Goal: Task Accomplishment & Management: Manage account settings

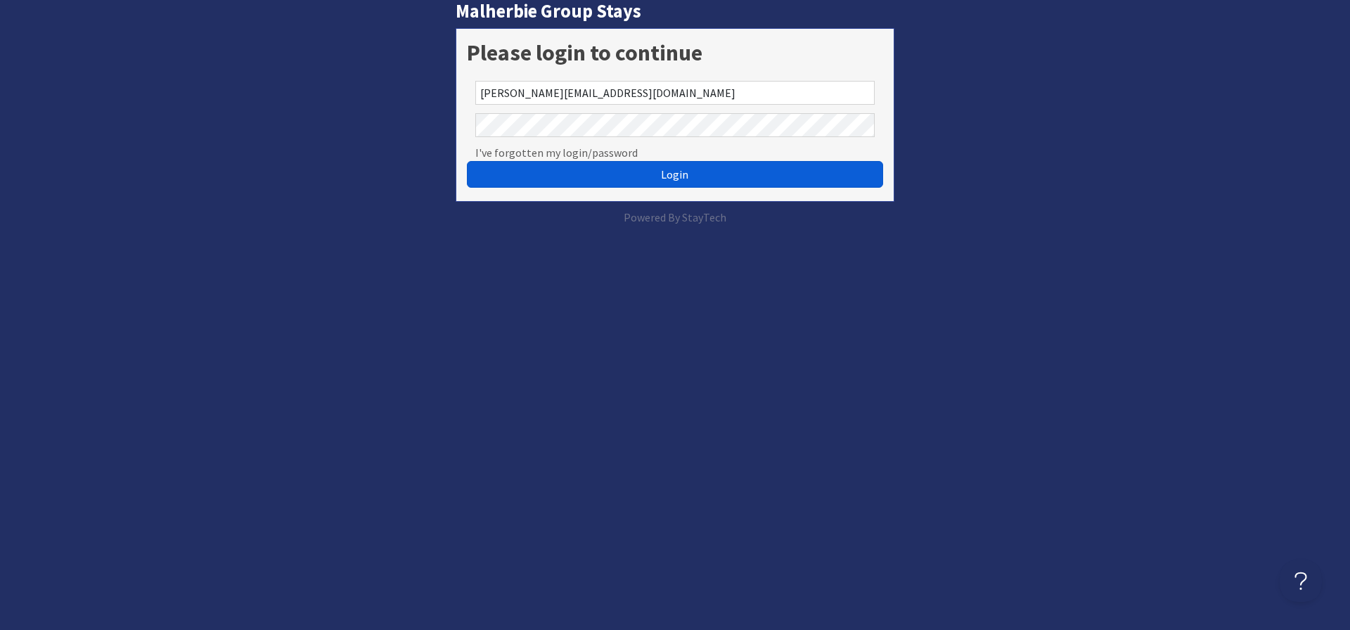
click at [580, 172] on button "Login" at bounding box center [675, 174] width 416 height 27
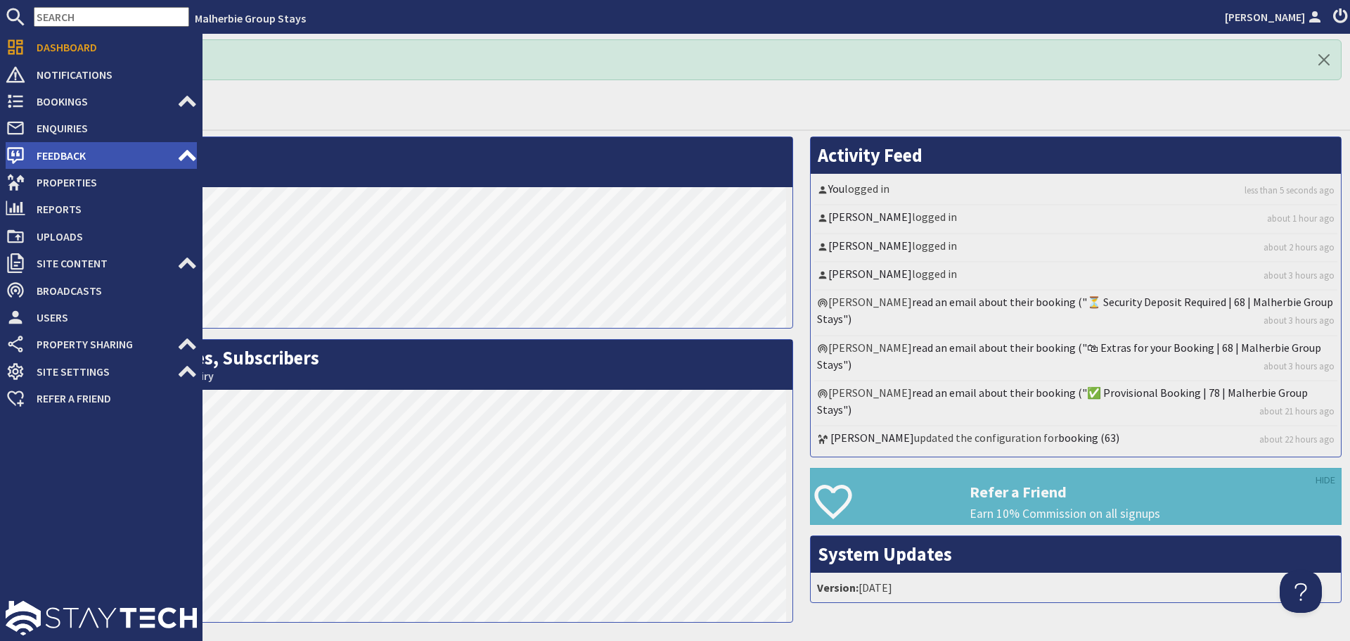
click at [71, 153] on span "Feedback" at bounding box center [101, 155] width 152 height 23
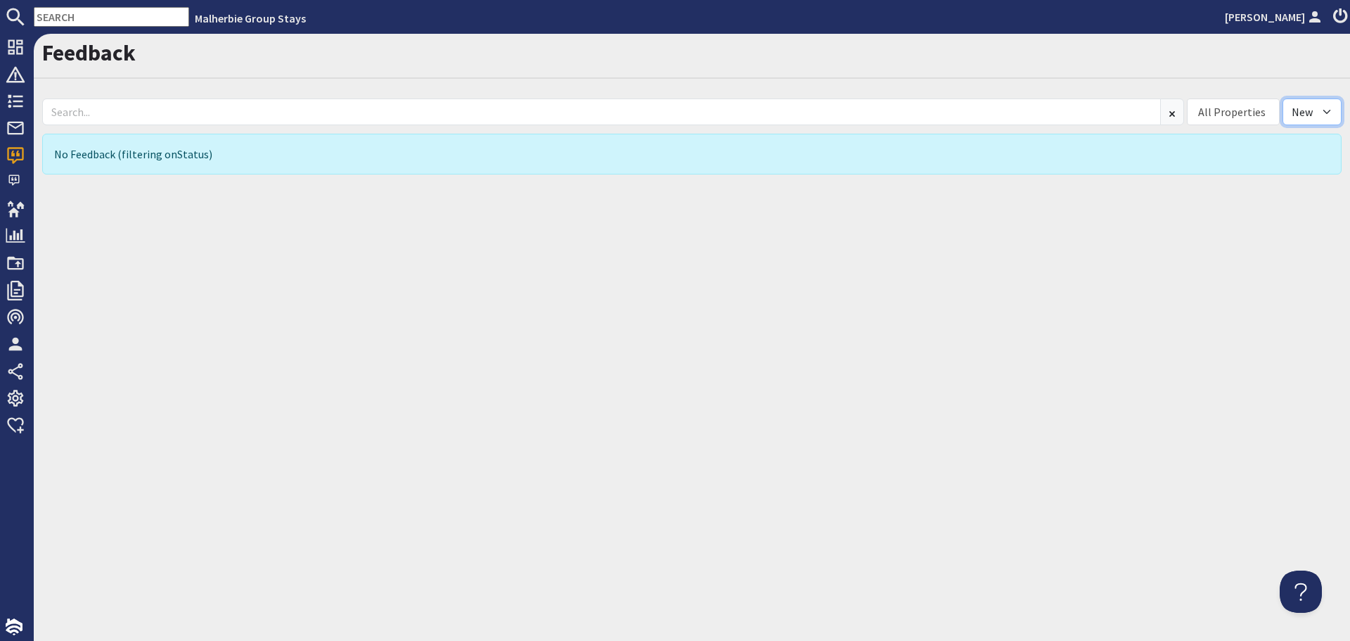
click at [1321, 106] on select "All New Read" at bounding box center [1312, 111] width 59 height 27
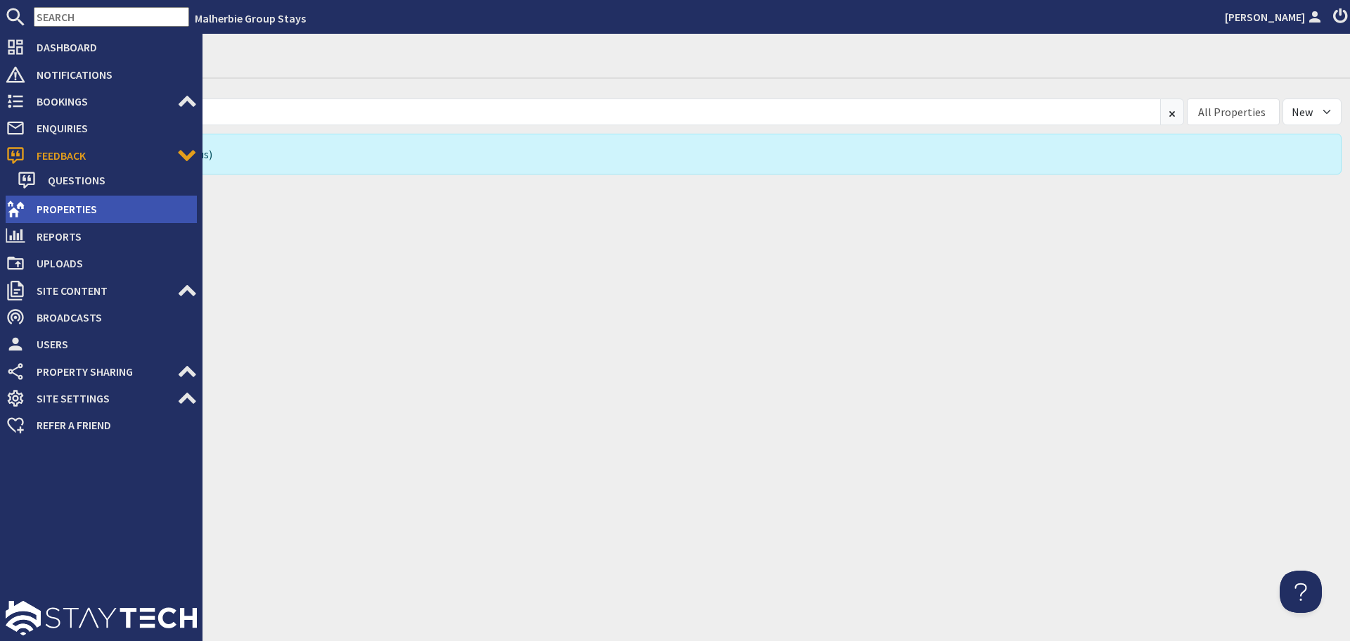
drag, startPoint x: 25, startPoint y: 210, endPoint x: 36, endPoint y: 212, distance: 11.6
click at [25, 210] on icon at bounding box center [16, 209] width 20 height 20
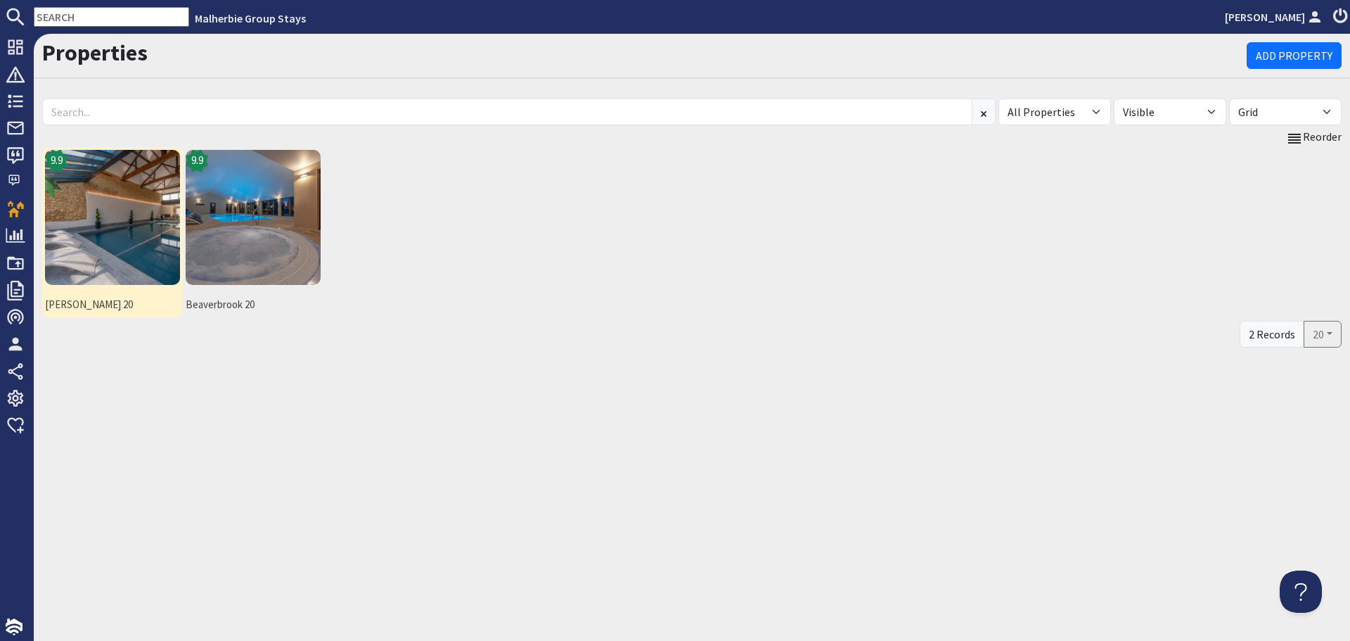
click at [81, 246] on img at bounding box center [112, 217] width 135 height 135
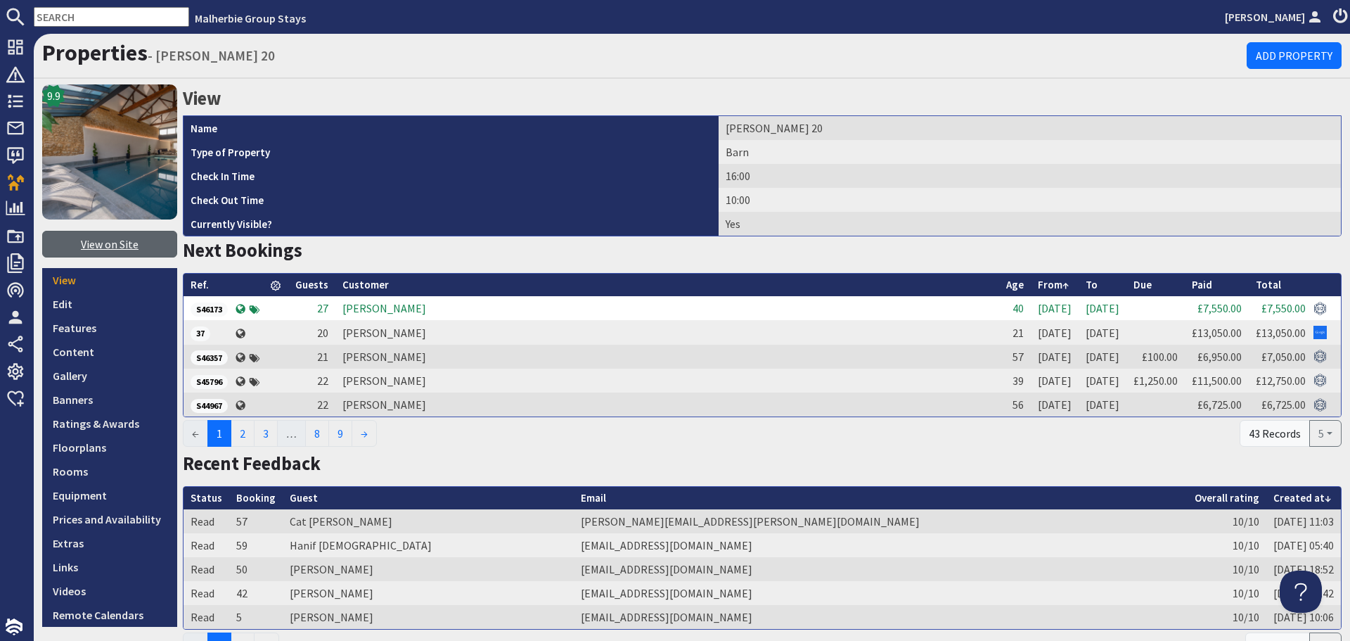
click at [99, 245] on link "View on Site" at bounding box center [109, 244] width 135 height 27
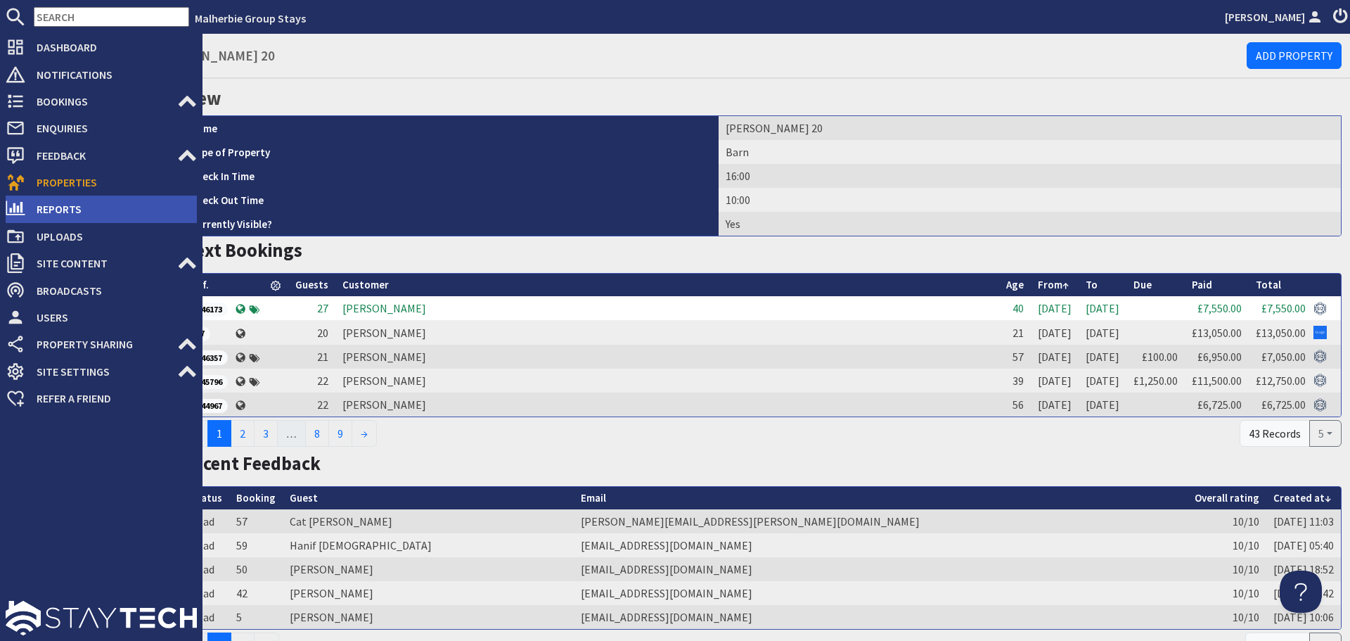
drag, startPoint x: 24, startPoint y: 184, endPoint x: 91, endPoint y: 200, distance: 68.7
click at [24, 184] on icon at bounding box center [16, 182] width 20 height 20
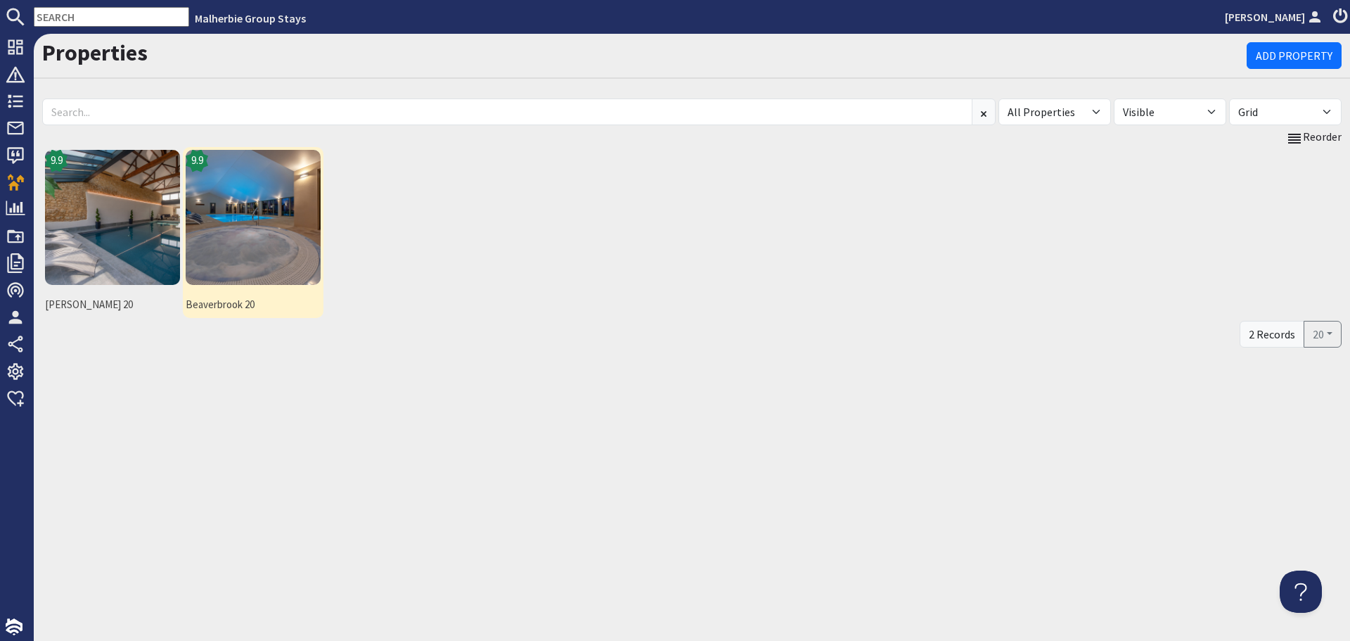
click at [305, 255] on img at bounding box center [253, 217] width 135 height 135
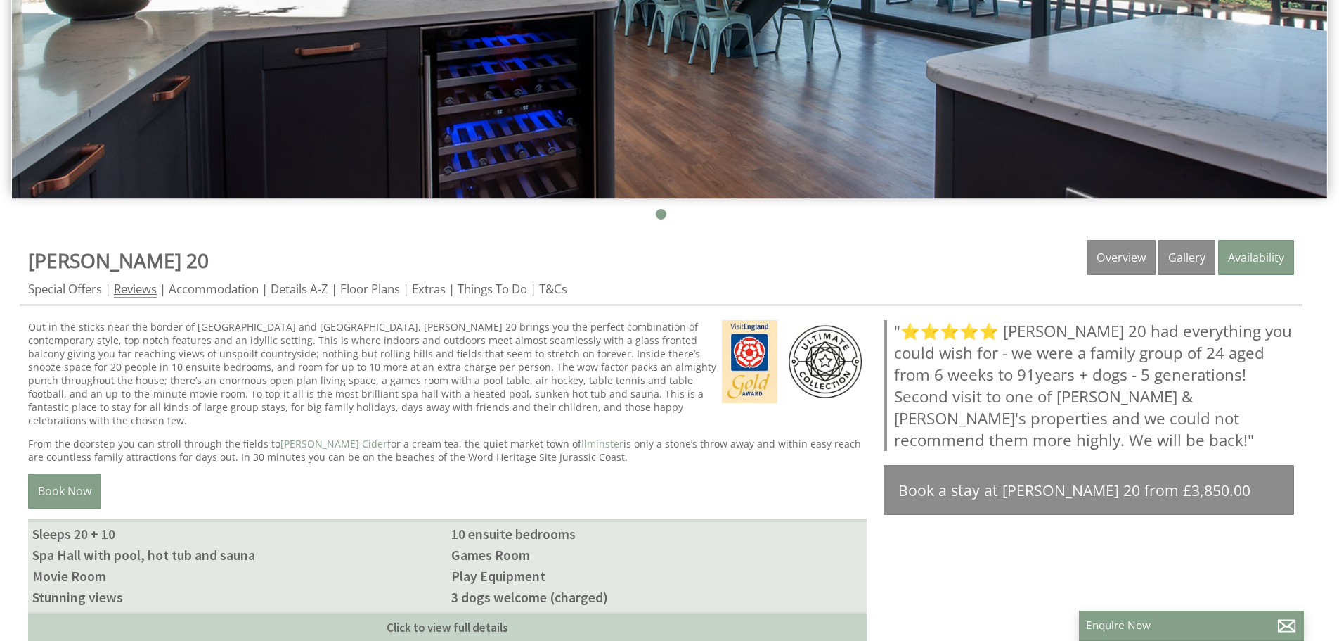
click at [135, 288] on link "Reviews" at bounding box center [135, 290] width 43 height 18
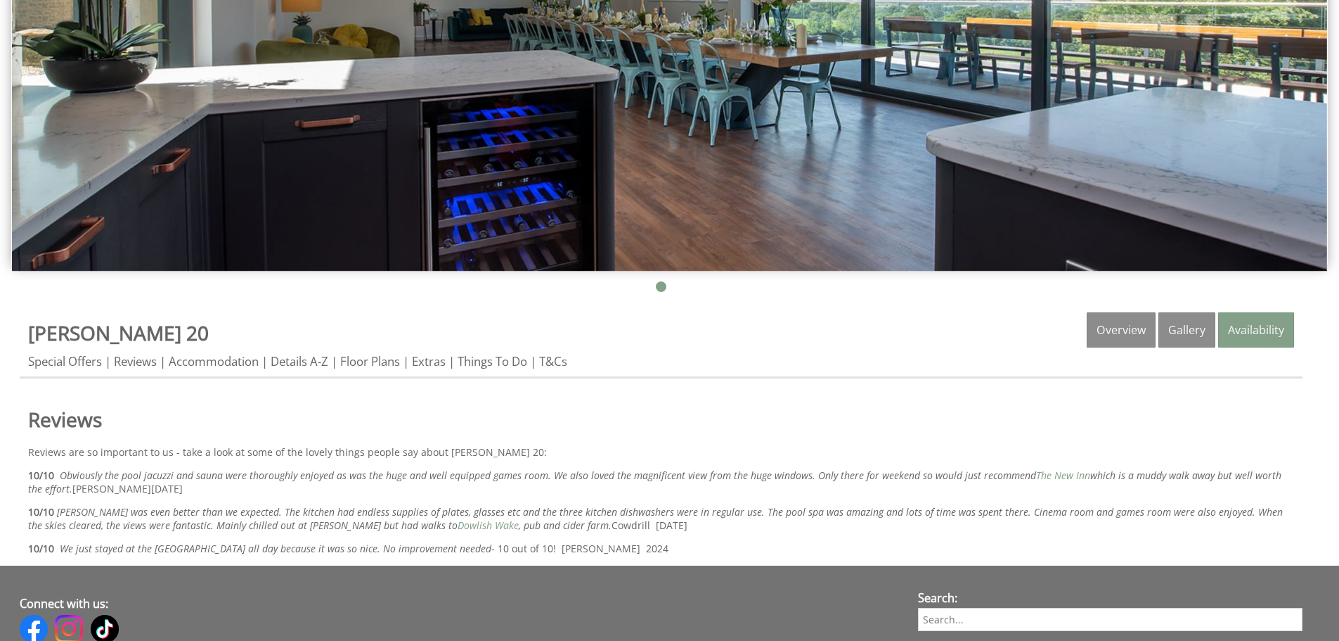
scroll to position [352, 0]
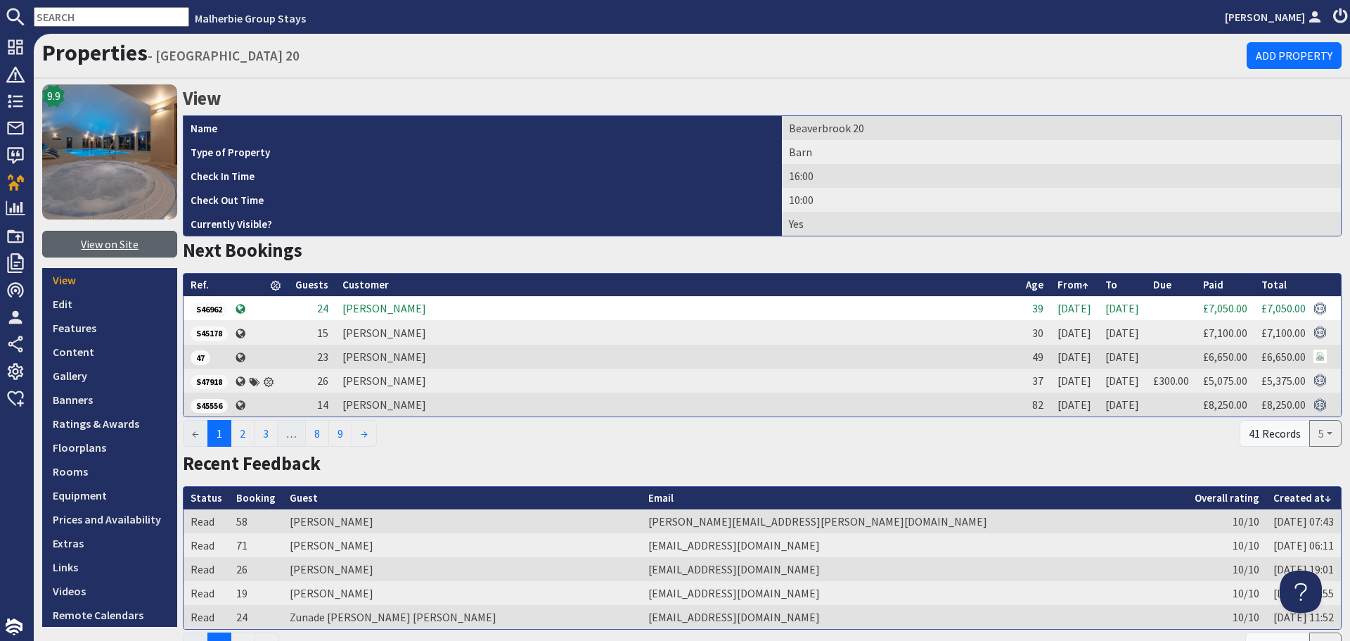
click at [139, 245] on link "View on Site" at bounding box center [109, 244] width 135 height 27
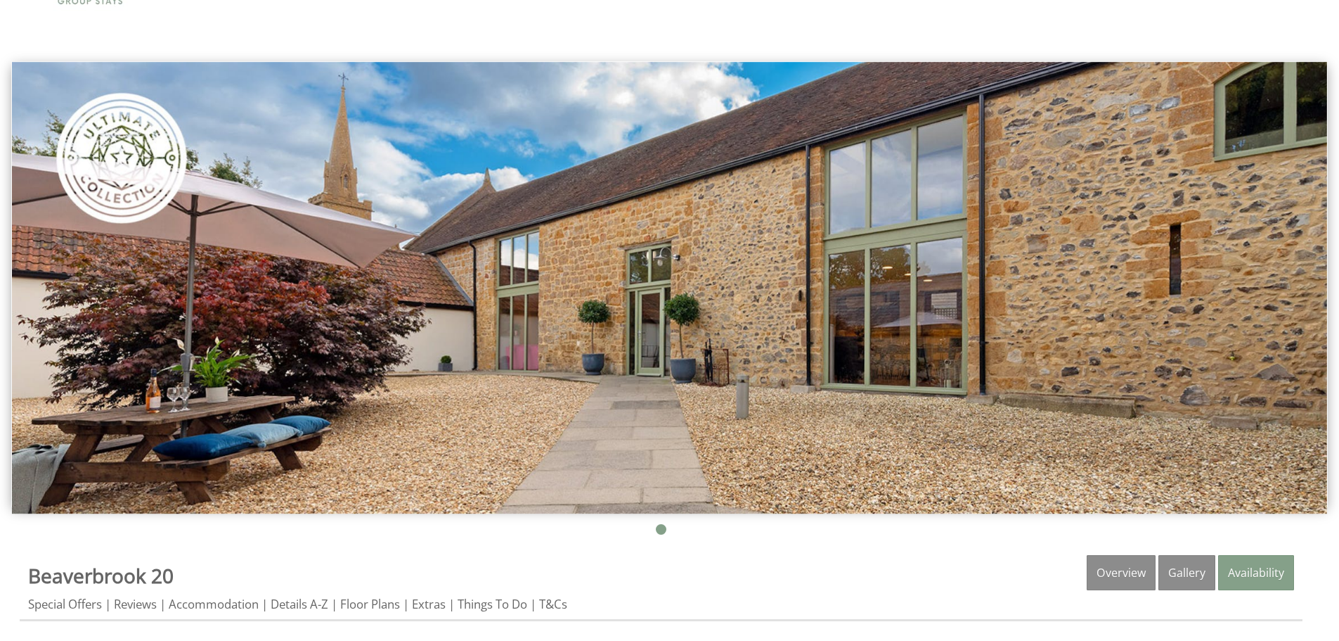
scroll to position [352, 0]
